Goal: Task Accomplishment & Management: Manage account settings

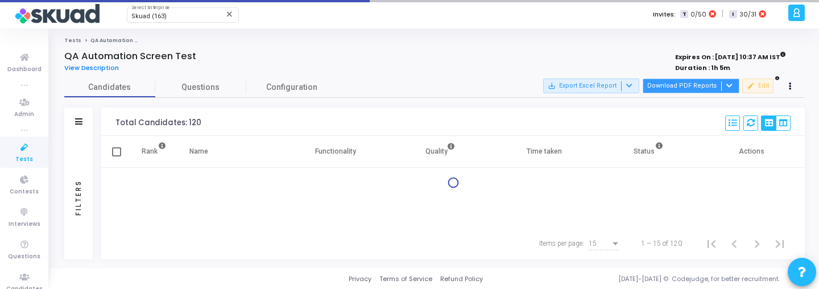
click at [655, 82] on button "Download PDF Reports" at bounding box center [690, 85] width 97 height 15
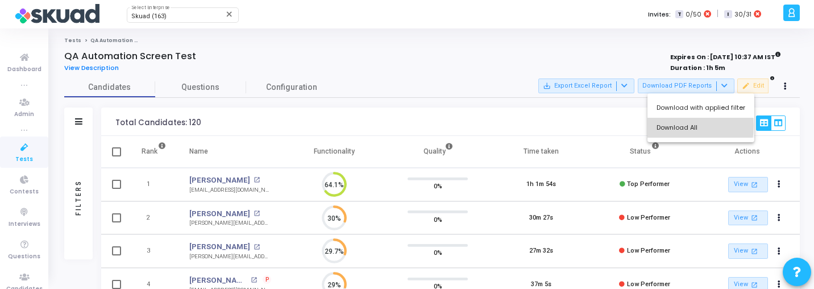
click at [672, 126] on button "Download All" at bounding box center [700, 128] width 107 height 20
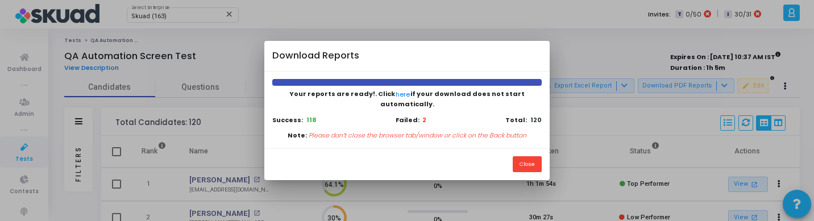
scroll to position [5, 5]
click at [534, 159] on button "Close" at bounding box center [527, 163] width 29 height 15
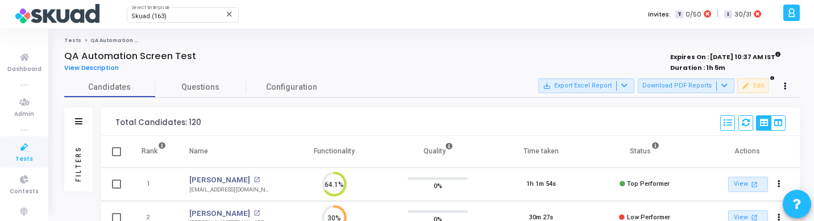
click at [70, 149] on div "Filters" at bounding box center [78, 164] width 28 height 56
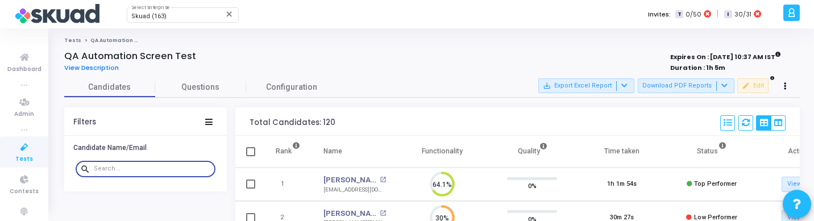
click at [120, 169] on input "text" at bounding box center [152, 168] width 117 height 7
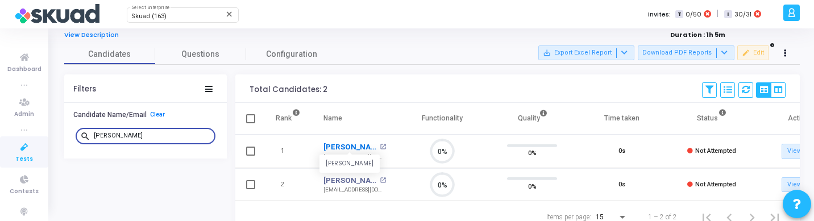
scroll to position [59, 0]
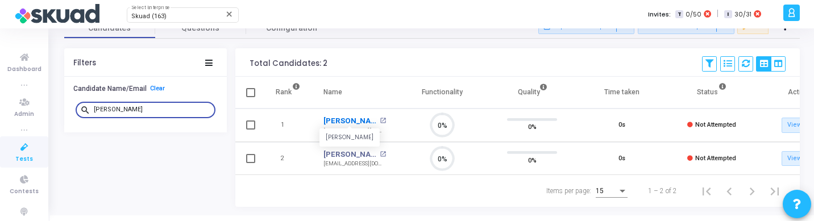
click at [335, 117] on link "Samik" at bounding box center [349, 120] width 53 height 11
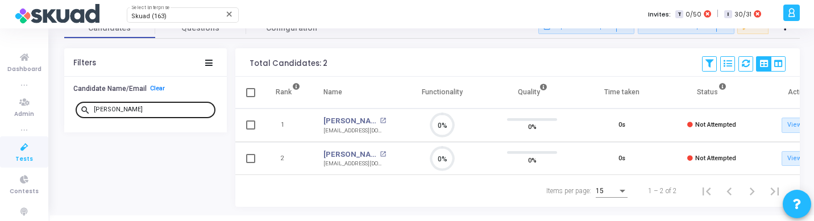
click at [109, 111] on input "samik" at bounding box center [152, 109] width 117 height 7
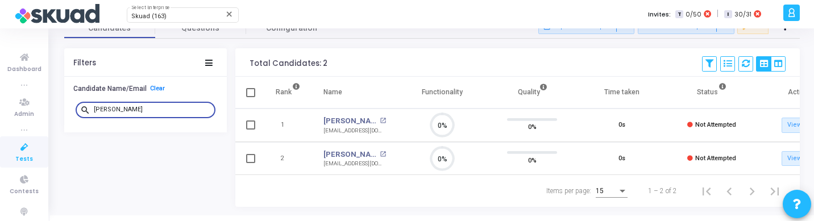
click at [109, 111] on input "samik" at bounding box center [152, 109] width 117 height 7
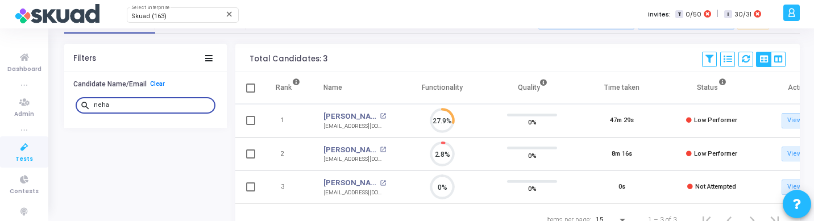
scroll to position [69, 0]
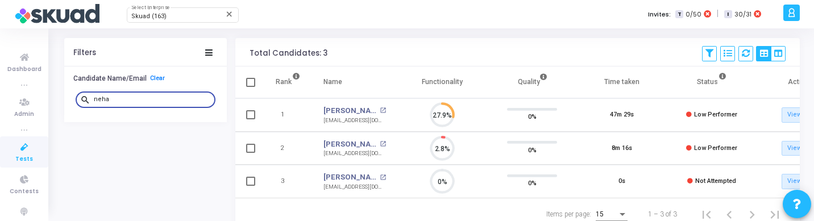
type input "neha"
click at [340, 142] on link "[PERSON_NAME]" at bounding box center [349, 144] width 53 height 11
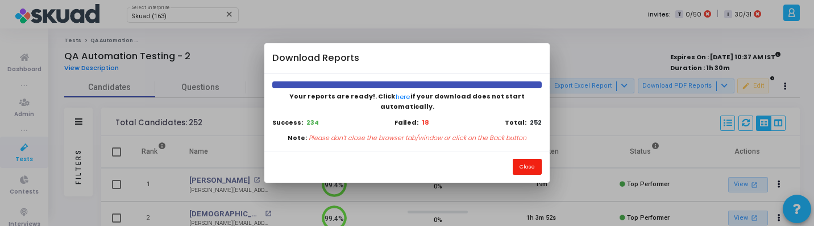
click at [532, 164] on button "Close" at bounding box center [527, 166] width 29 height 15
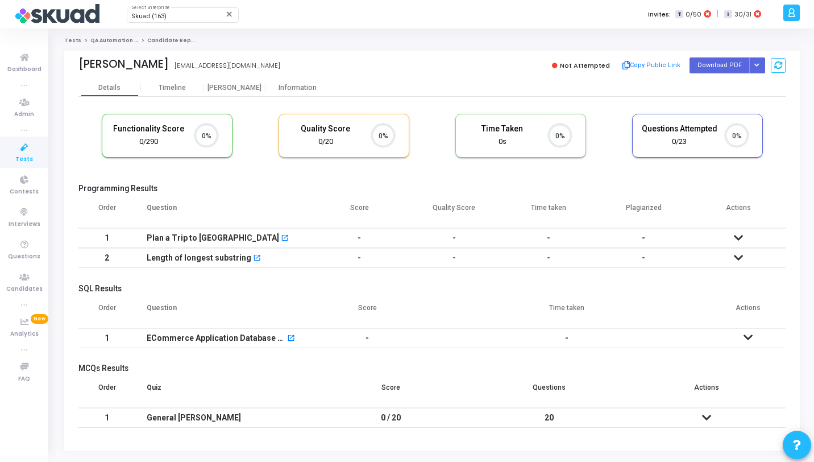
click at [752, 73] on div "Samik samikanwar1829@gmail.com Not Attempted Copy Public Link Download PDF Rege…" at bounding box center [431, 65] width 707 height 28
click at [757, 66] on icon "Button group with nested dropdown" at bounding box center [756, 66] width 5 height 6
click at [724, 85] on button "Regenerate PDF" at bounding box center [721, 88] width 88 height 18
click at [284, 87] on div "Information" at bounding box center [297, 88] width 63 height 9
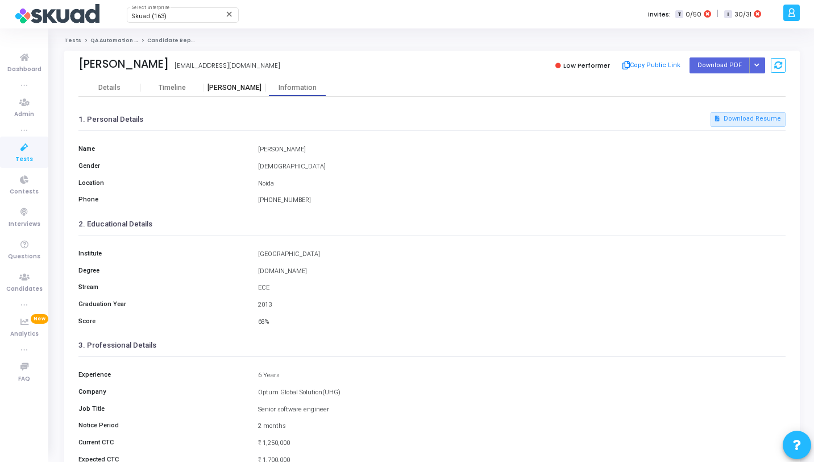
click at [249, 87] on div "[PERSON_NAME]" at bounding box center [234, 88] width 63 height 9
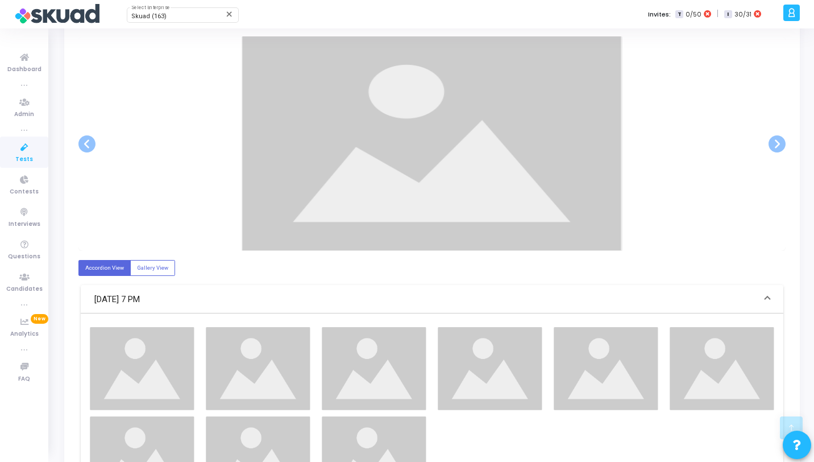
scroll to position [215, 0]
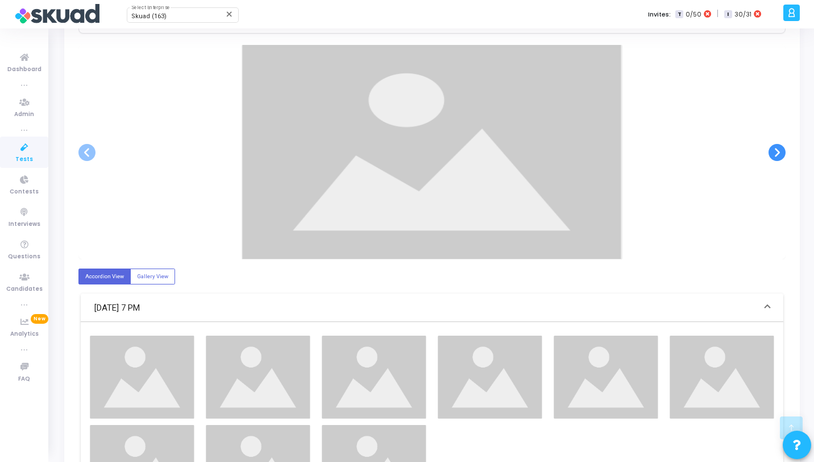
click at [778, 152] on span at bounding box center [776, 152] width 17 height 17
click at [86, 148] on span at bounding box center [86, 152] width 17 height 17
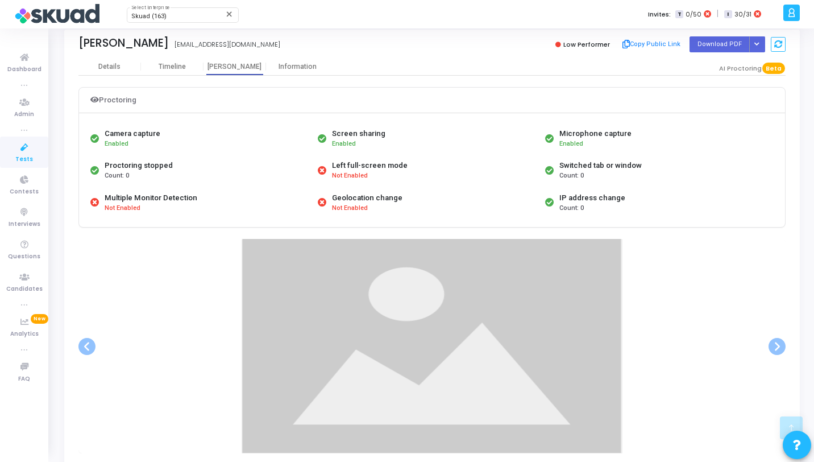
scroll to position [0, 0]
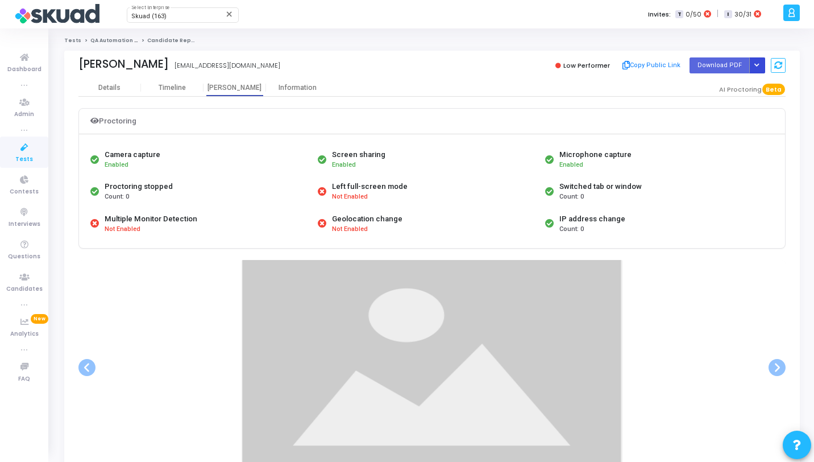
click at [755, 70] on button "Button group with nested dropdown" at bounding box center [757, 64] width 16 height 15
click at [721, 90] on button "Regenerate PDF" at bounding box center [721, 88] width 88 height 18
